Goal: Task Accomplishment & Management: Manage account settings

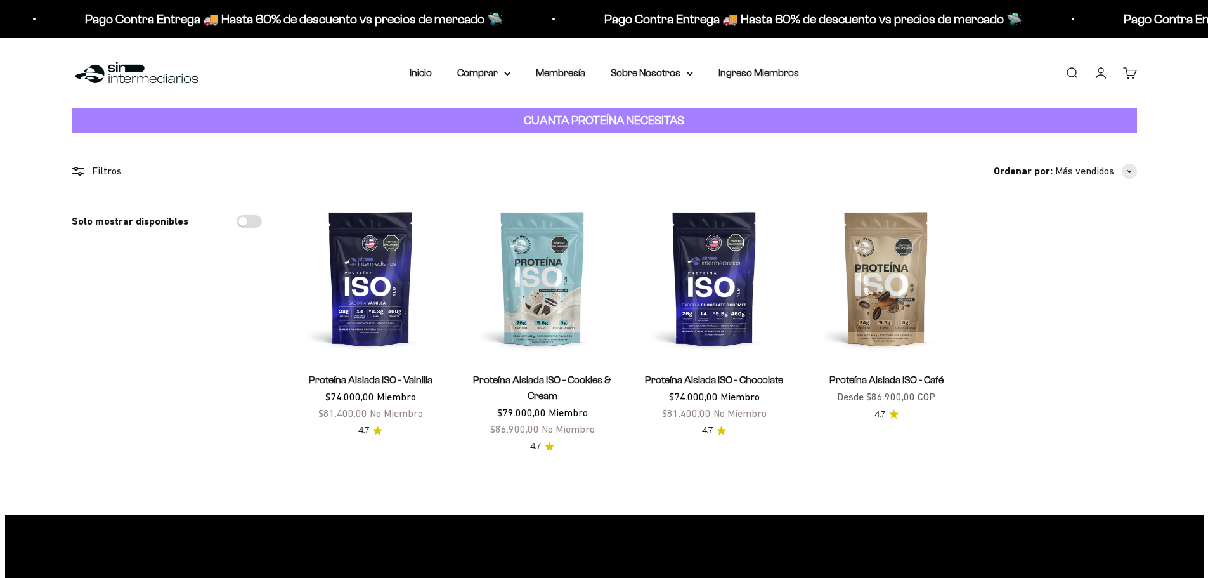
click at [1097, 74] on link "Iniciar sesión" at bounding box center [1101, 73] width 14 height 14
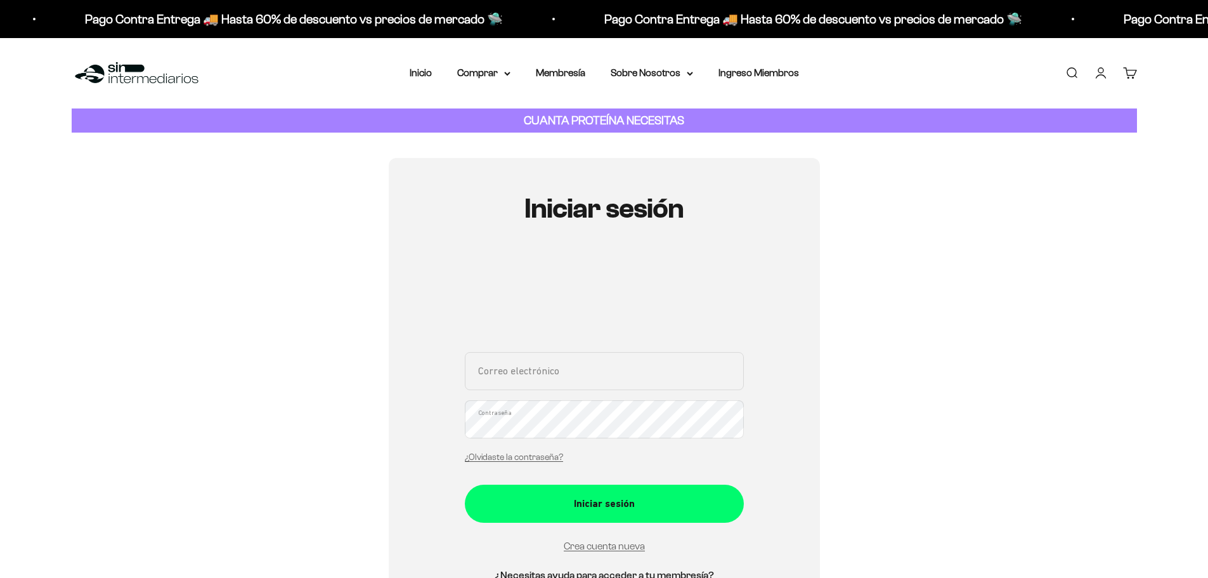
click at [557, 384] on input "Correo electrónico" at bounding box center [604, 371] width 279 height 38
type input "julianzm72@gmail.com"
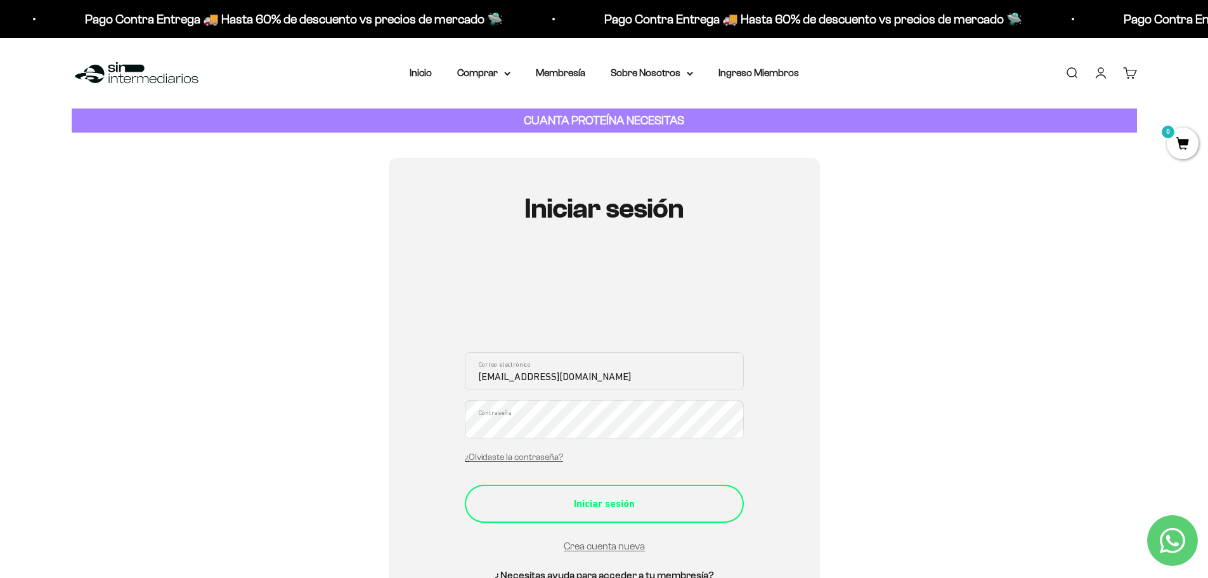
click at [593, 501] on div "Iniciar sesión" at bounding box center [604, 503] width 228 height 16
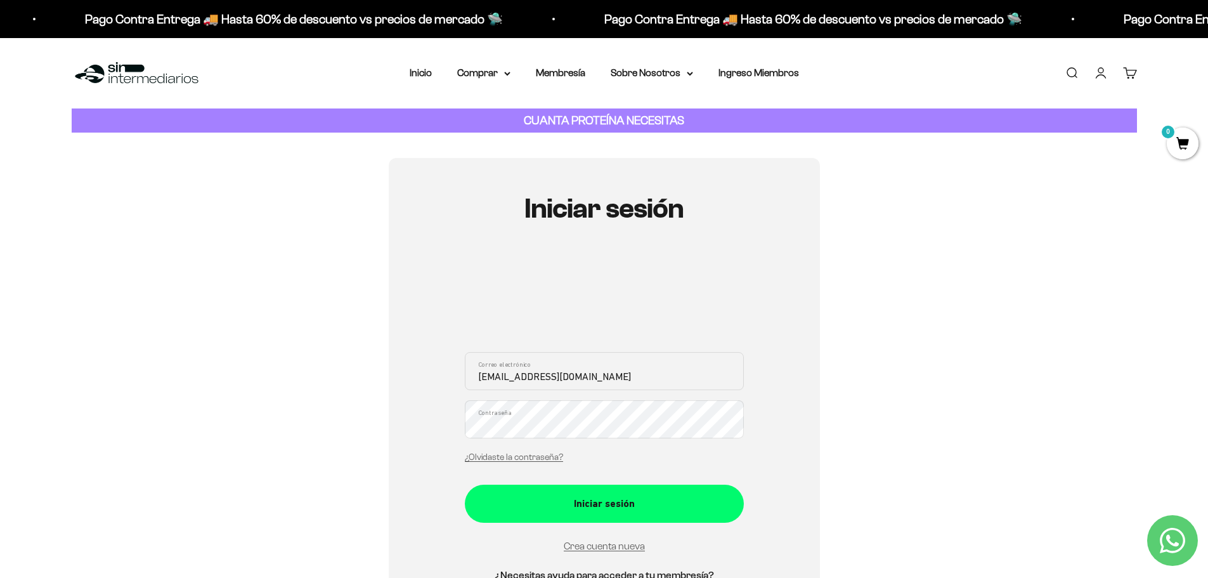
click at [602, 452] on div "julianzm72@gmail.com Correo electrónico Contraseña ¿Olvidaste la contraseña?" at bounding box center [604, 411] width 279 height 118
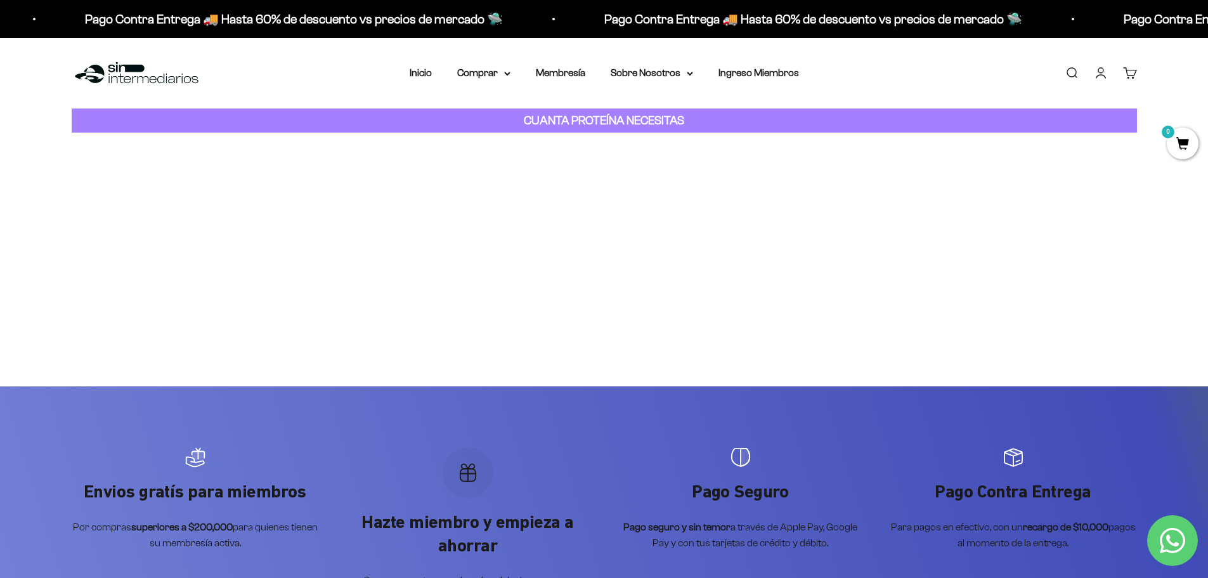
click at [1101, 72] on link "Iniciar sesión" at bounding box center [1101, 73] width 14 height 14
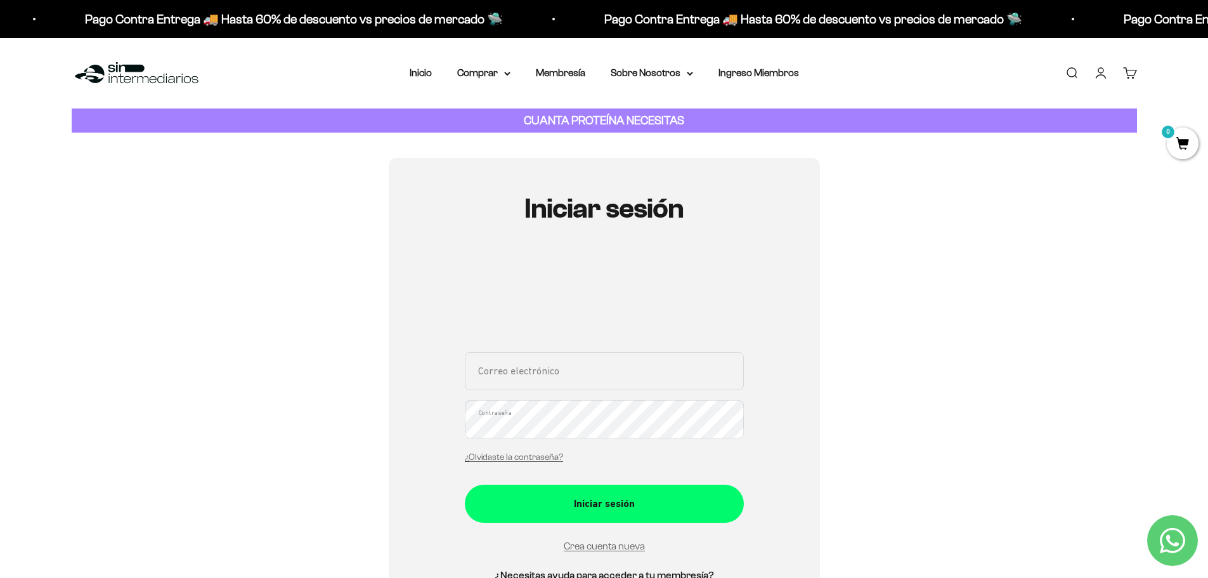
click at [1068, 74] on link "Buscar" at bounding box center [1071, 73] width 14 height 14
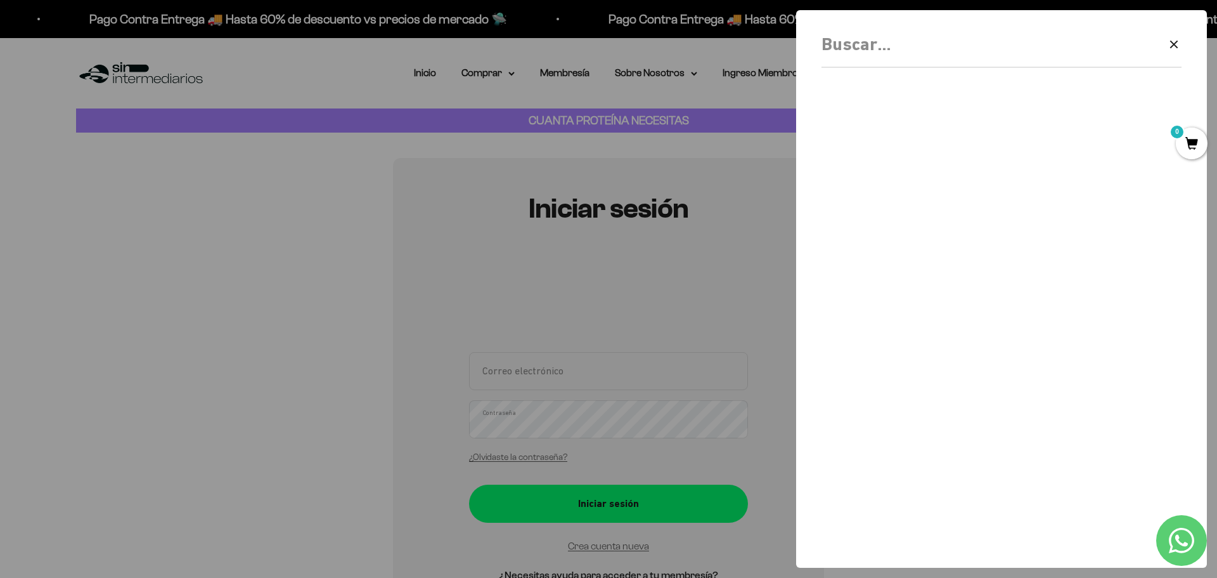
click at [696, 276] on div at bounding box center [608, 289] width 1217 height 578
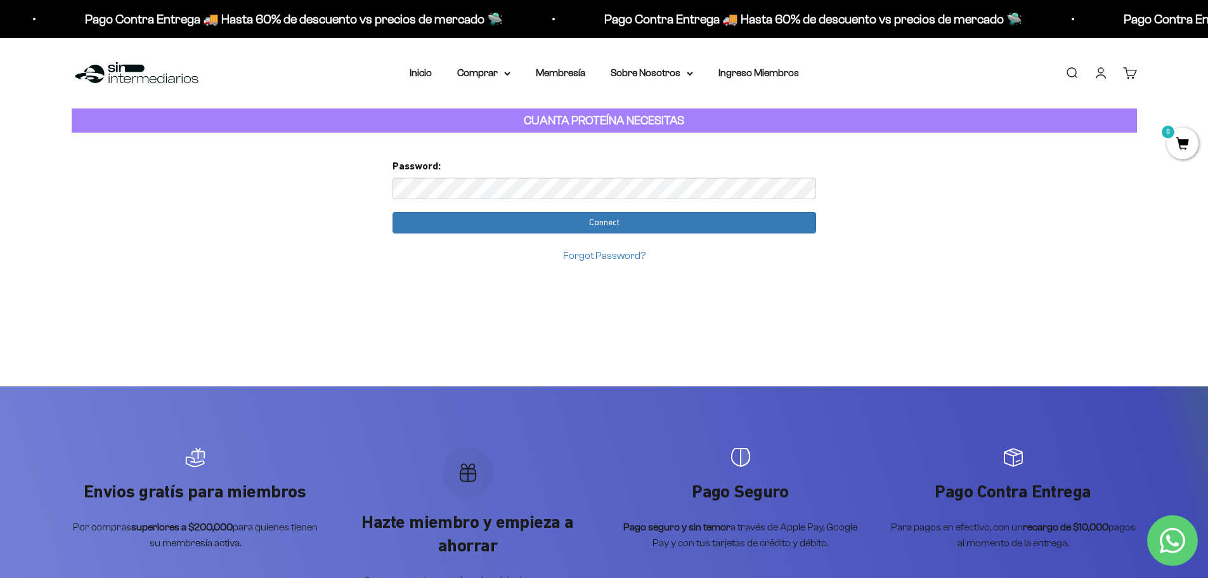
click at [590, 259] on link "Forgot Password?" at bounding box center [604, 255] width 82 height 11
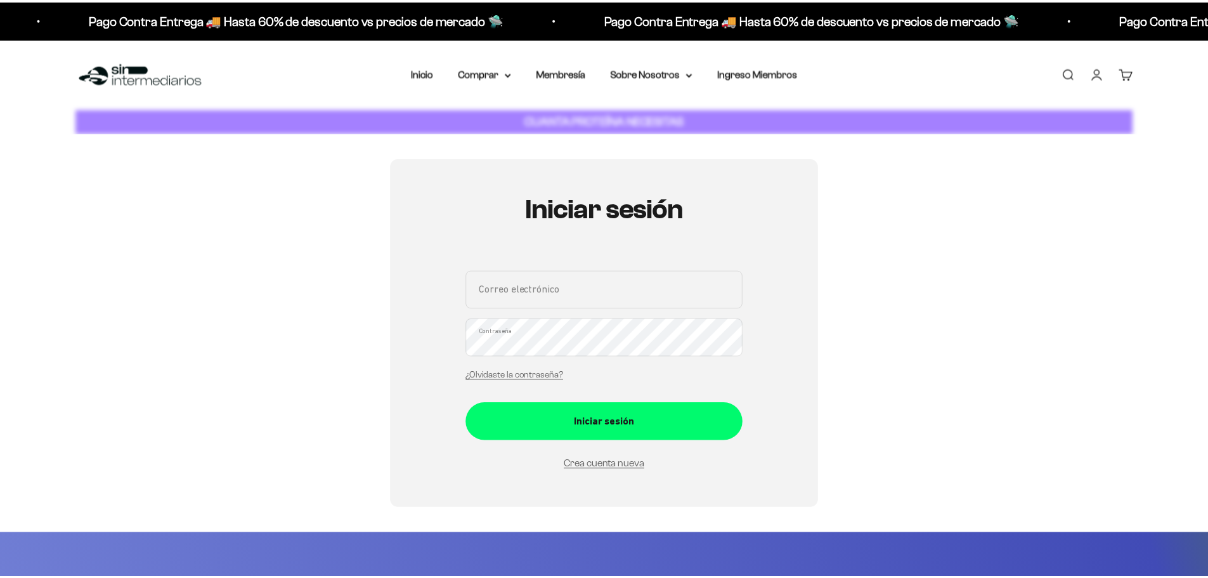
scroll to position [143, 0]
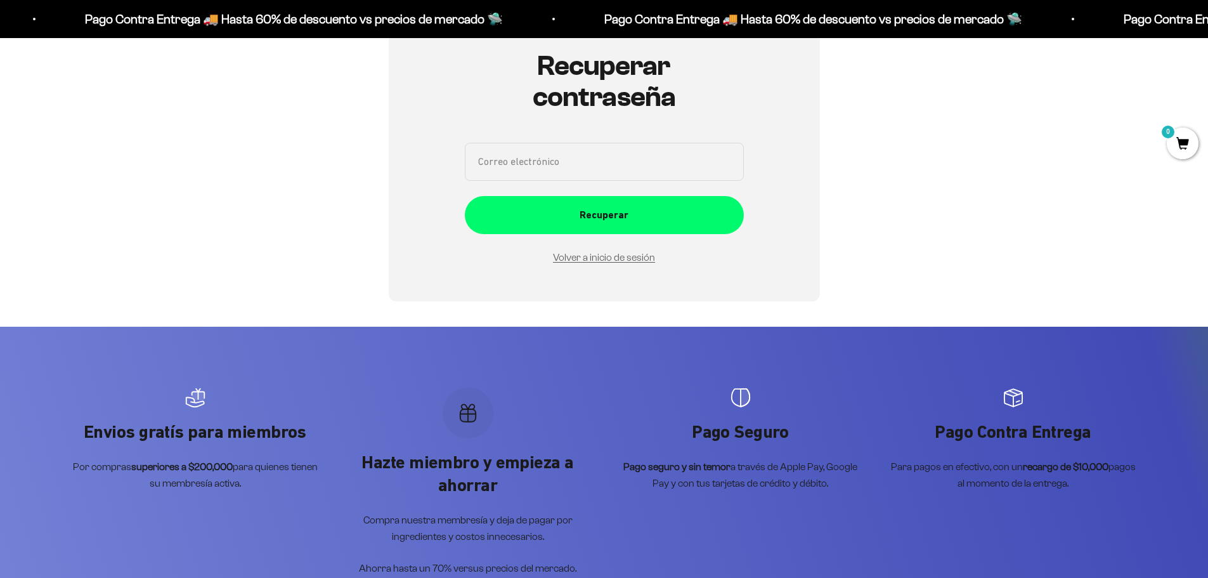
click at [586, 171] on input "Correo electrónico" at bounding box center [604, 162] width 279 height 38
type input "julianzm72@gmail.com"
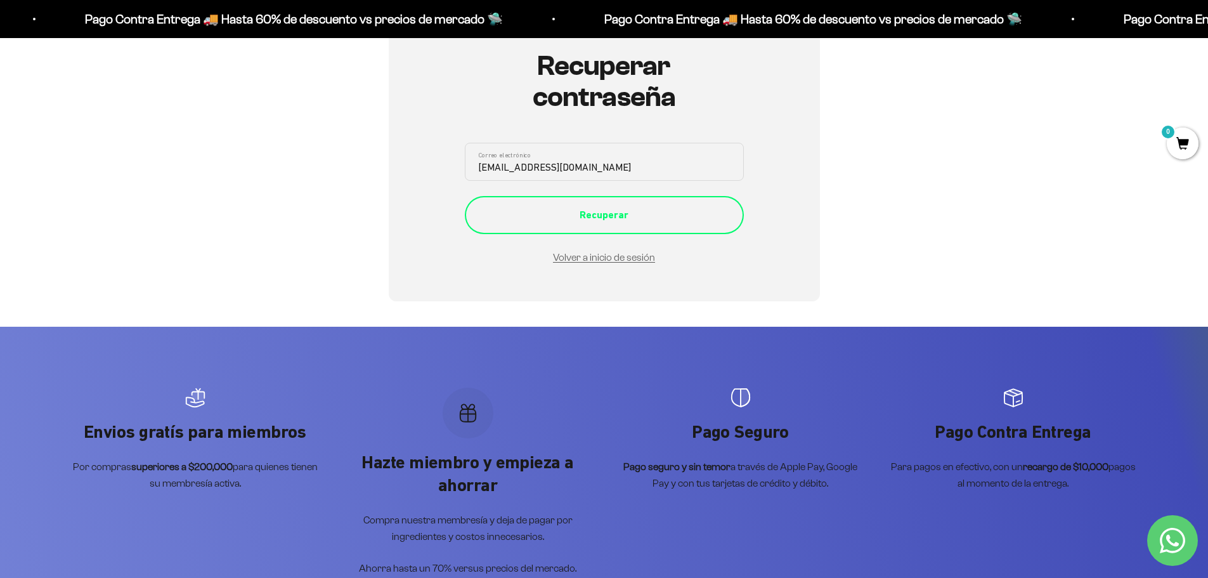
click at [587, 220] on div "Recuperar" at bounding box center [604, 215] width 228 height 16
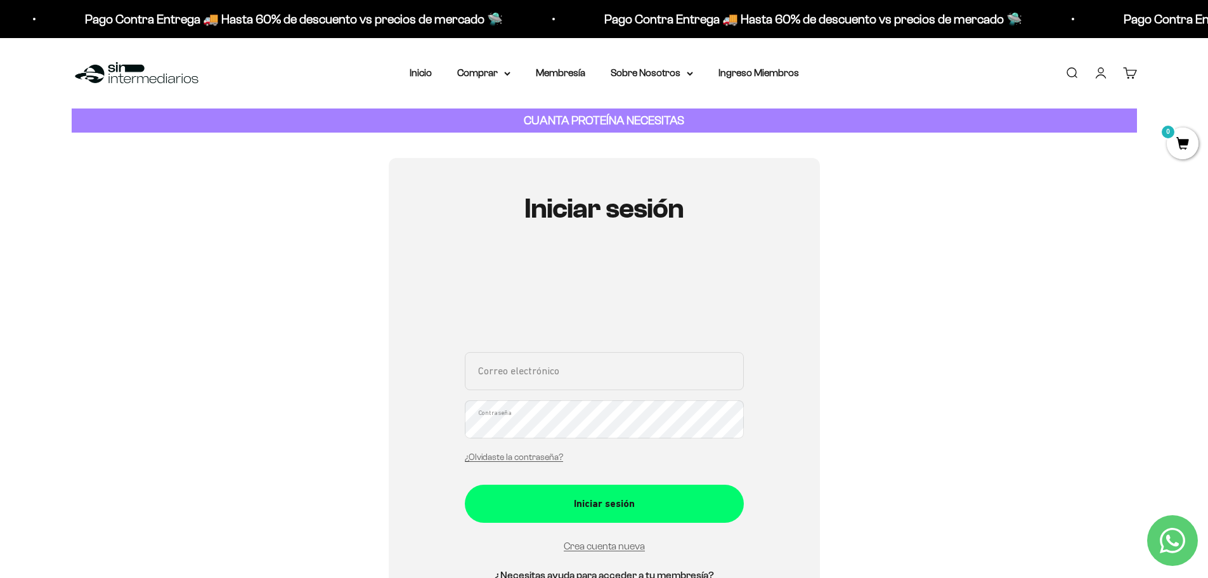
click at [553, 368] on input "Correo electrónico" at bounding box center [604, 371] width 279 height 38
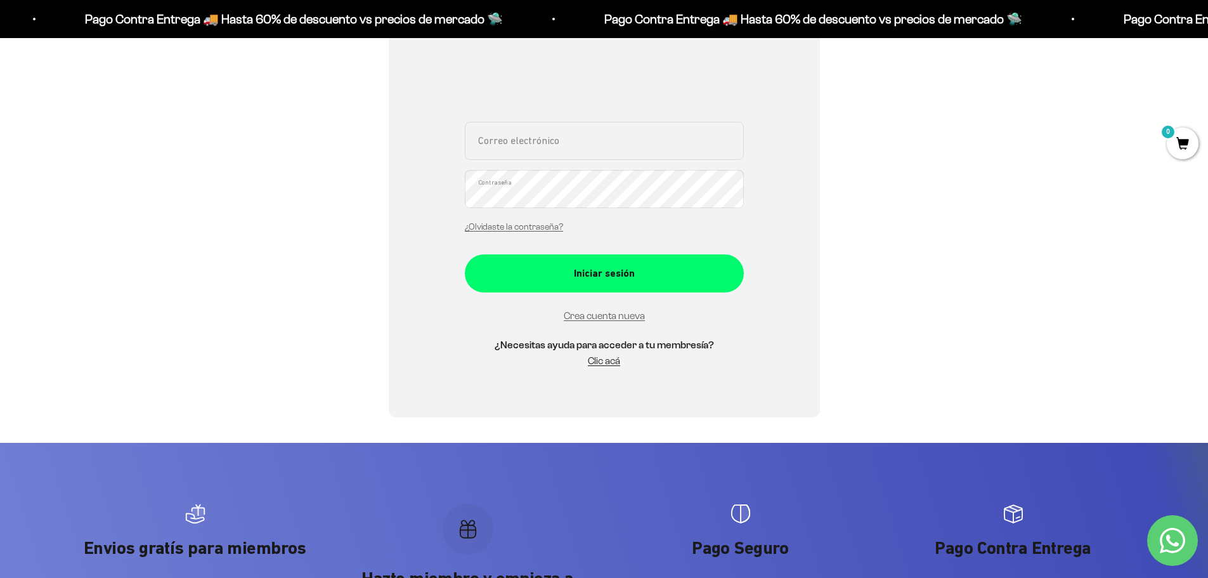
scroll to position [63, 0]
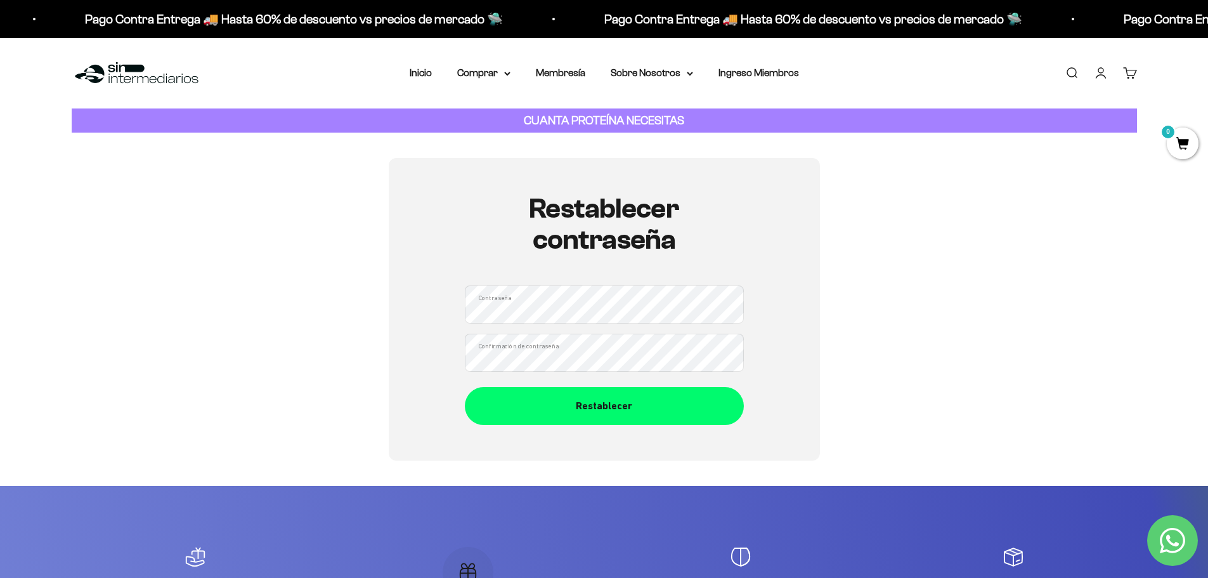
click at [465, 387] on button "Restablecer" at bounding box center [604, 406] width 279 height 38
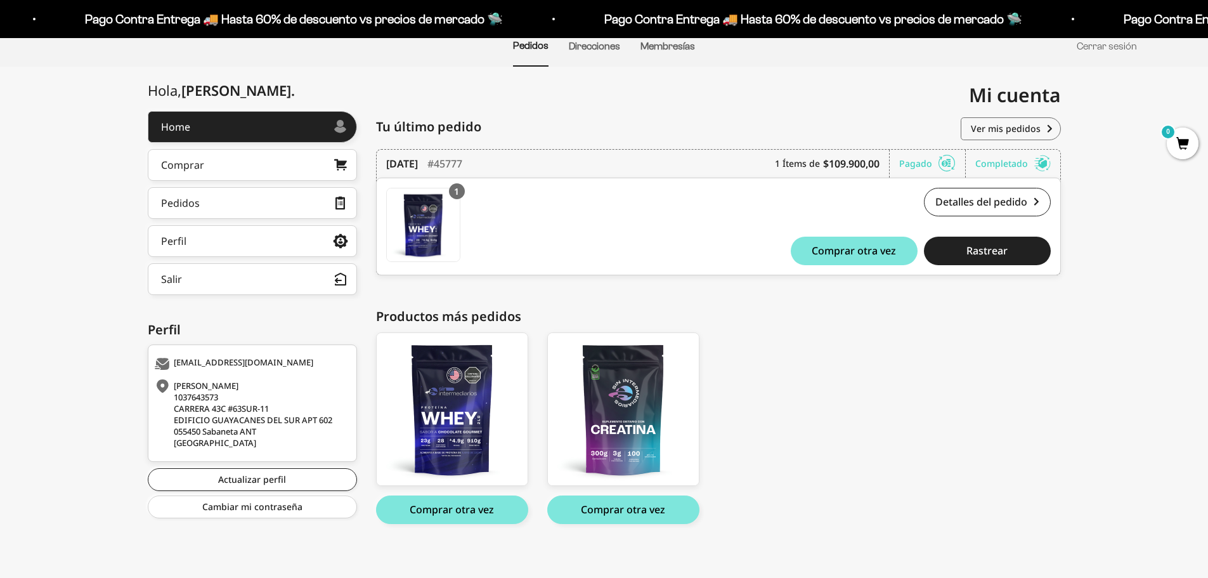
scroll to position [113, 0]
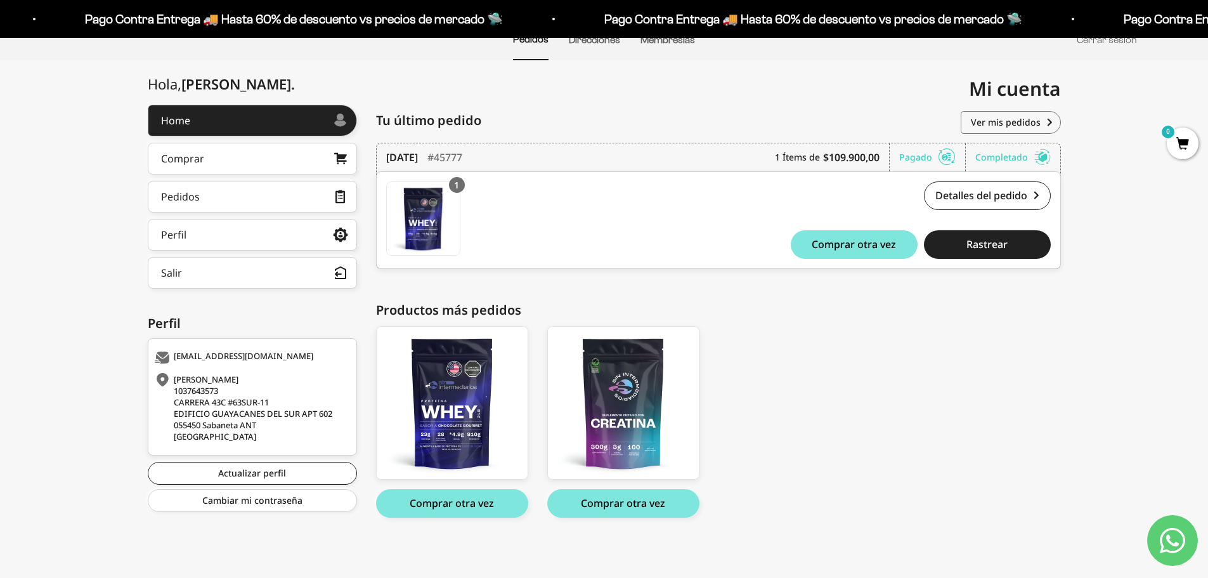
click at [836, 422] on div "Proteína Whey - Chocolate - Chocolate / 2 libras (910g) Proteína Whey - Chocola…" at bounding box center [712, 421] width 672 height 191
click at [665, 503] on button "Comprar otra vez" at bounding box center [623, 503] width 152 height 29
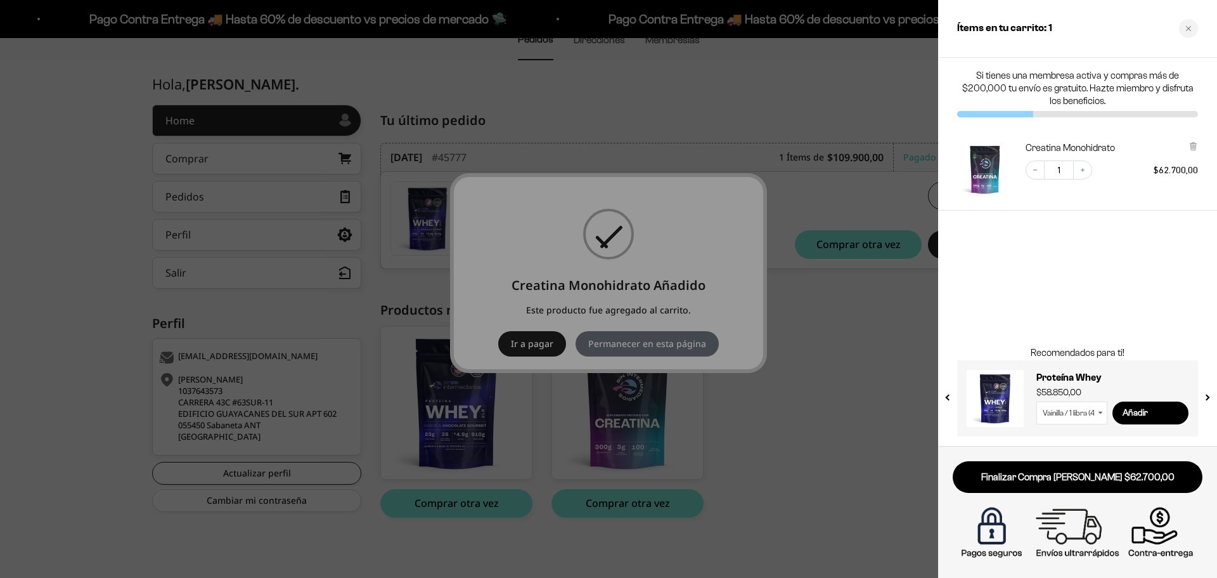
click at [858, 380] on div at bounding box center [608, 289] width 1217 height 578
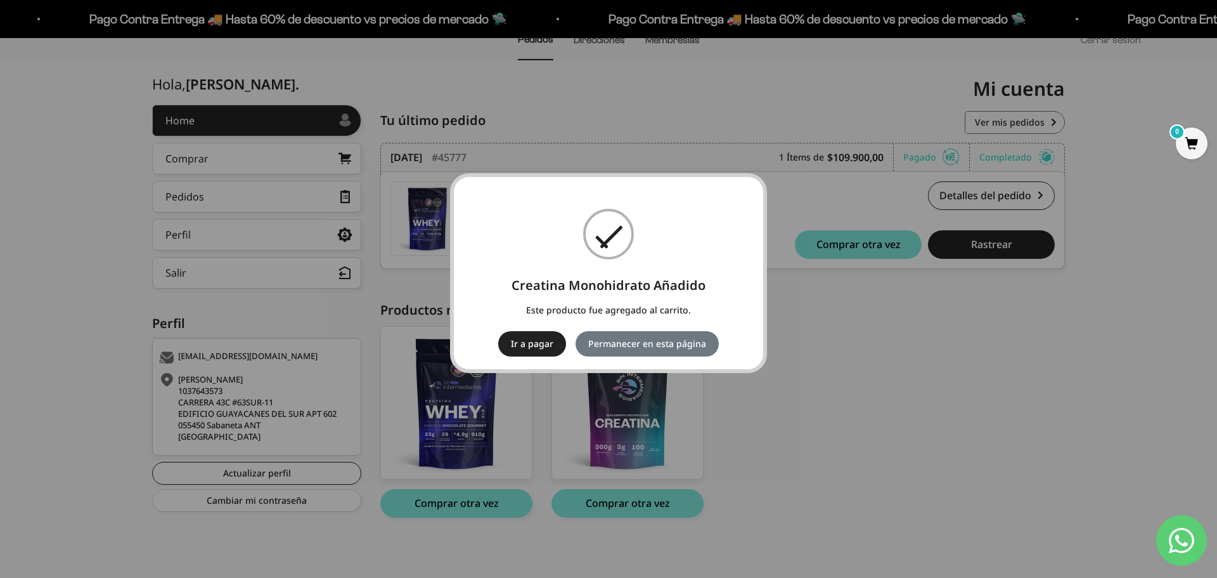
click at [536, 345] on button "Ir a pagar" at bounding box center [532, 343] width 68 height 25
